Goal: Task Accomplishment & Management: Complete application form

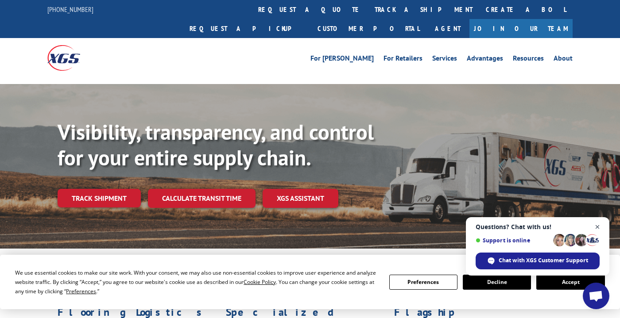
click at [596, 228] on span "Close chat" at bounding box center [597, 227] width 11 height 11
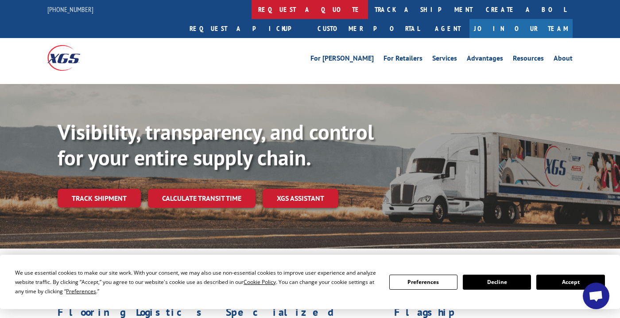
click at [251, 10] on link "request a quote" at bounding box center [309, 9] width 116 height 19
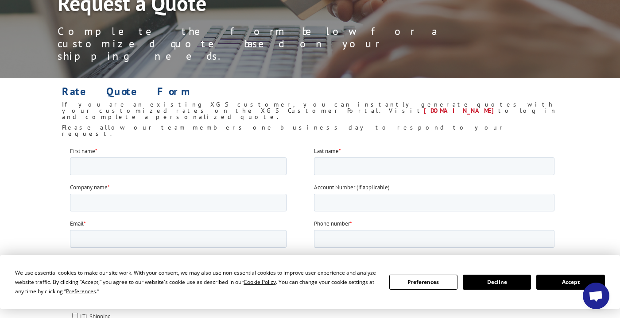
scroll to position [123, 0]
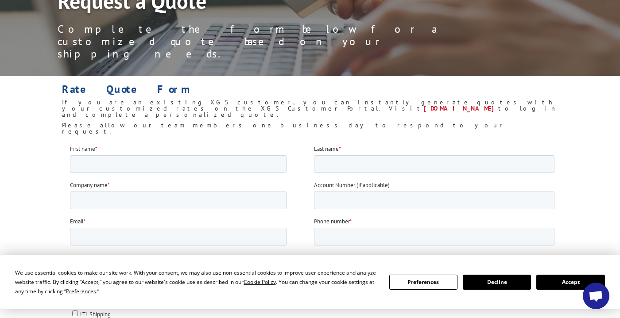
drag, startPoint x: 555, startPoint y: 283, endPoint x: 485, endPoint y: 195, distance: 112.5
click at [555, 283] on button "Accept" at bounding box center [570, 282] width 68 height 15
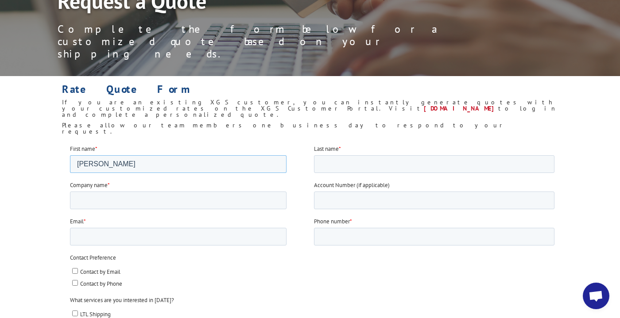
type input "chris"
type input "worley"
type input "Keva LLC"
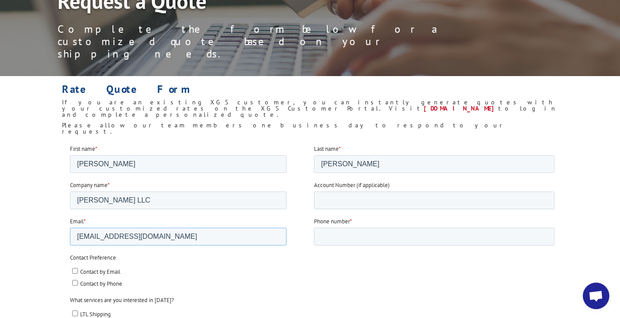
type input "cworley74@gmail.com"
type input "7274520286"
click at [75, 280] on input "Contact by Phone" at bounding box center [75, 283] width 6 height 6
checkbox input "true"
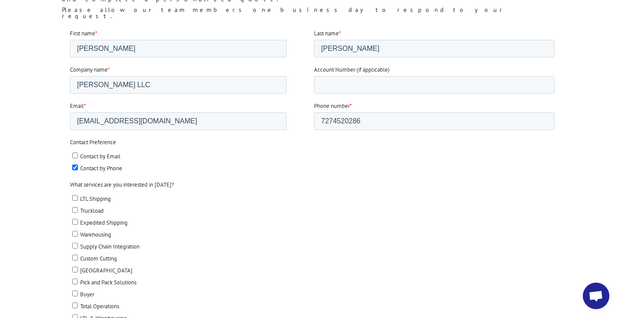
scroll to position [240, 0]
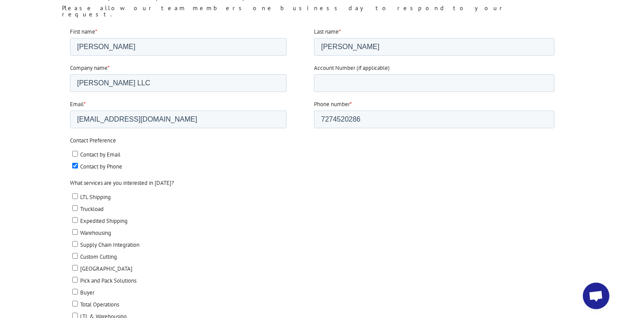
click at [76, 205] on input "Truckload" at bounding box center [75, 208] width 6 height 6
checkbox input "true"
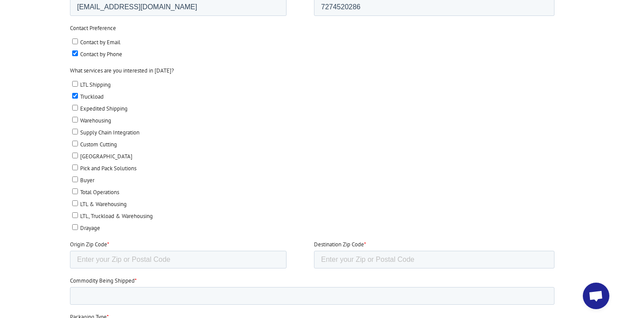
scroll to position [394, 0]
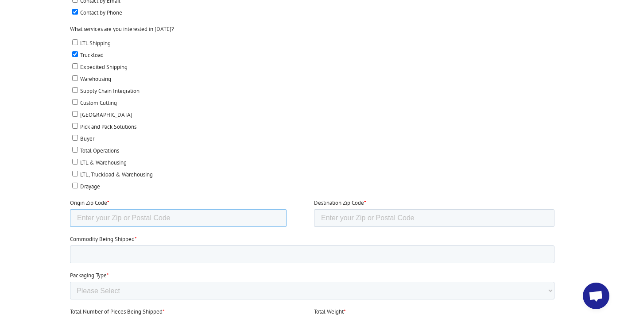
click at [182, 209] on input "Origin Zip Code *" at bounding box center [178, 218] width 217 height 18
type input "33762"
type input "59070"
click at [311, 246] on input "Commodity Being Shipped *" at bounding box center [312, 255] width 484 height 18
type input "household goods/furniture"
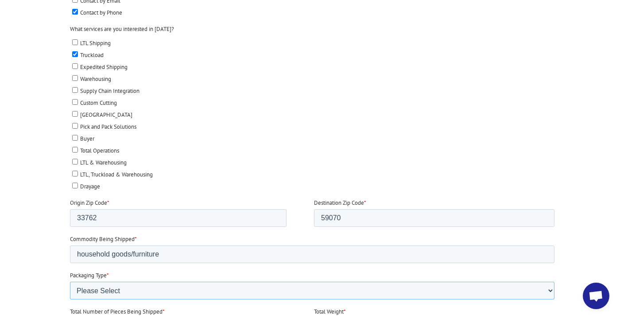
select select "Pallets (40"x48")"
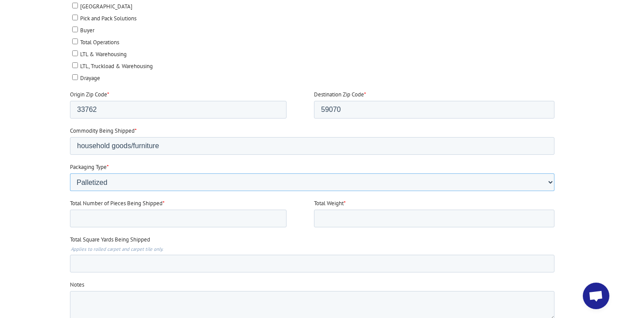
scroll to position [508, 0]
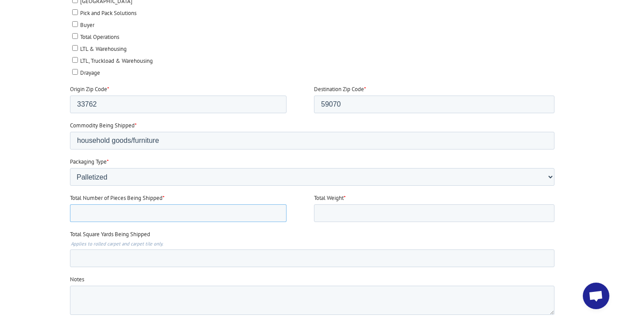
click at [255, 205] on input "Total Number of Pieces Being Shipped *" at bounding box center [178, 214] width 217 height 18
type input "33"
click at [377, 205] on input "Total Weight *" at bounding box center [434, 214] width 240 height 18
type input "15000"
click at [294, 250] on input "Total Square Yards Being Shipped" at bounding box center [312, 259] width 484 height 18
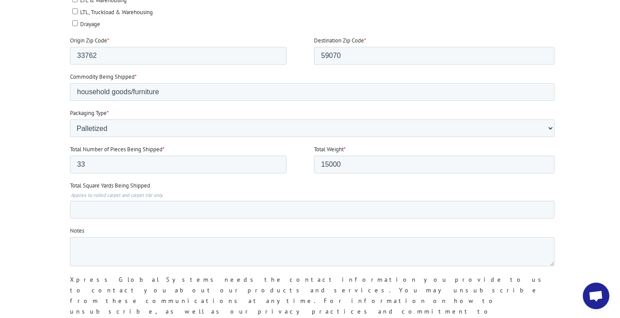
scroll to position [560, 0]
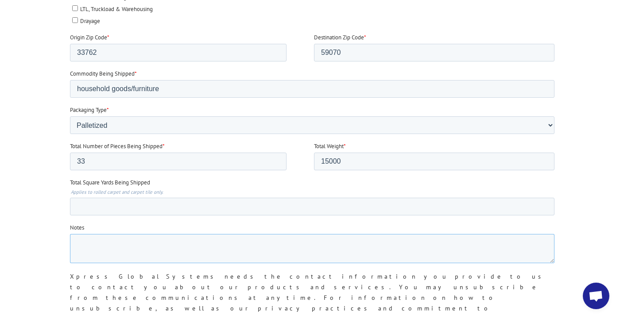
click at [294, 234] on textarea "Notes" at bounding box center [312, 248] width 484 height 29
type textarea "most of the pallets are standard size, 7 of them are double size (8ft) long, 3 …"
